Goal: Transaction & Acquisition: Purchase product/service

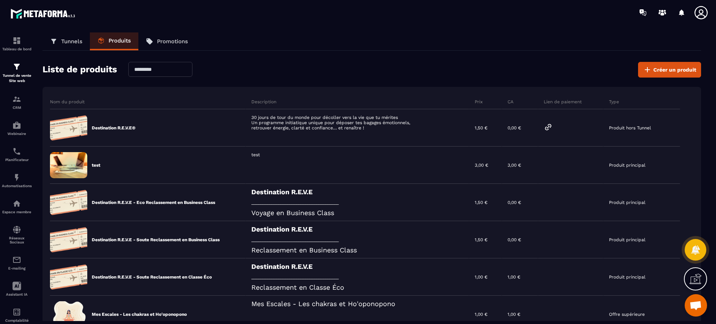
click at [553, 126] on icon at bounding box center [548, 127] width 9 height 9
click at [0, 0] on icon at bounding box center [0, 0] width 0 height 0
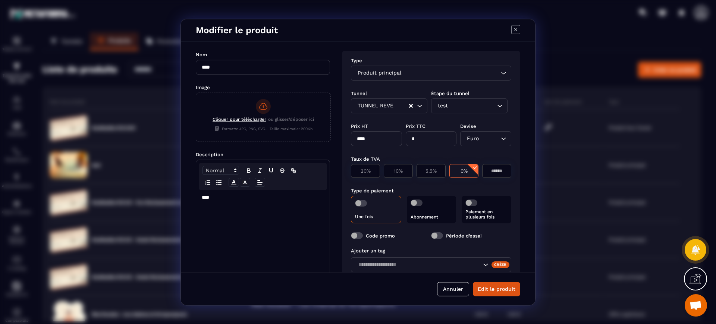
click at [502, 76] on icon "Search for option" at bounding box center [503, 72] width 7 height 7
click at [454, 287] on button "Annuler" at bounding box center [453, 289] width 32 height 14
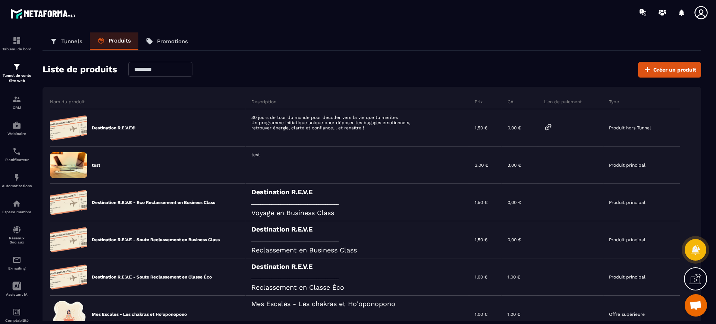
click at [496, 75] on div "Liste de produits Créer un produit" at bounding box center [372, 70] width 659 height 16
click at [553, 126] on icon at bounding box center [548, 127] width 9 height 9
